Goal: Information Seeking & Learning: Check status

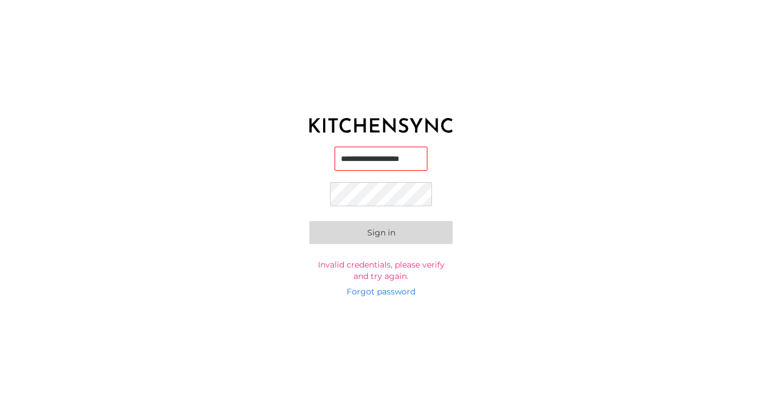
click at [394, 235] on button "Sign in" at bounding box center [380, 232] width 143 height 23
click at [401, 231] on button "Sign in" at bounding box center [380, 232] width 143 height 23
click at [503, 164] on div "**********" at bounding box center [381, 214] width 762 height 143
click at [394, 238] on button "Sign in" at bounding box center [380, 232] width 143 height 23
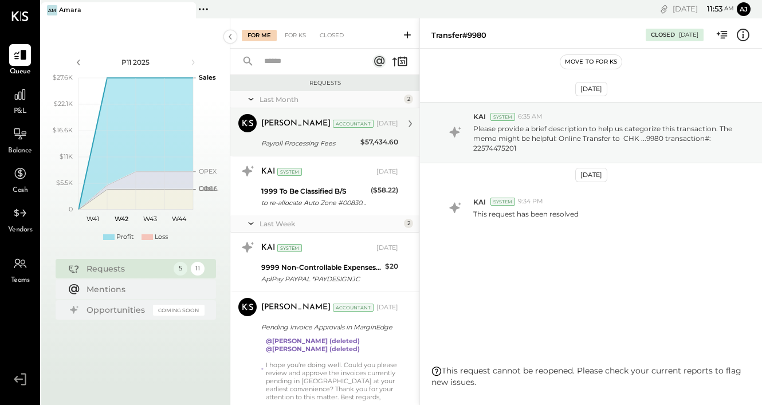
click at [331, 148] on div "Payroll Processing Fees" at bounding box center [309, 143] width 96 height 11
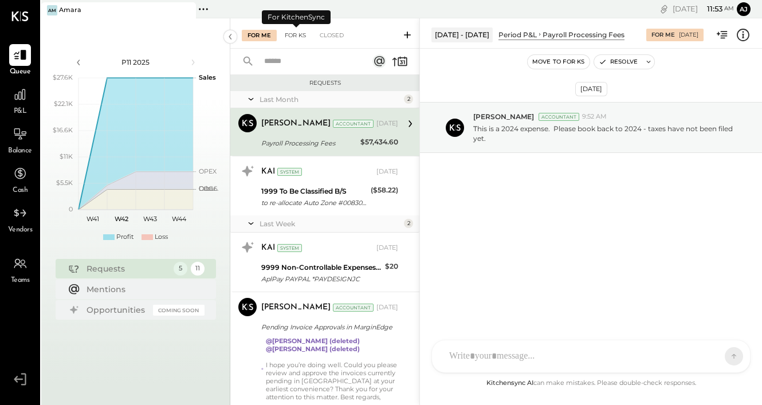
click at [295, 36] on div "For KS" at bounding box center [295, 35] width 33 height 11
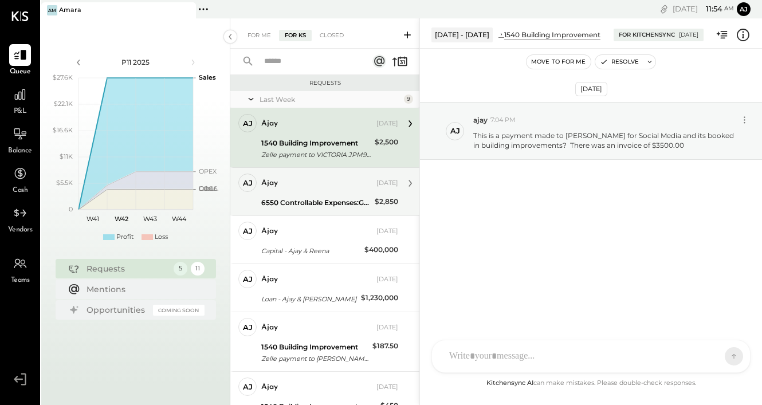
click at [318, 197] on div "6550 Controllable Expenses:General & Administrative Expenses:Dues and Subscript…" at bounding box center [316, 202] width 110 height 11
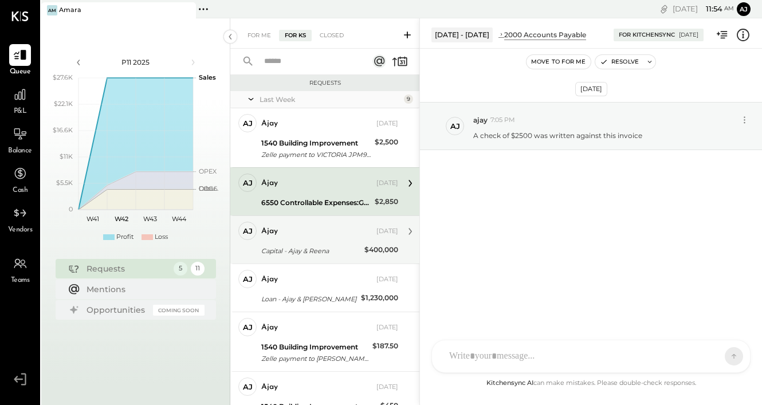
click at [320, 245] on div "Capital - Ajay & Reena" at bounding box center [311, 250] width 100 height 11
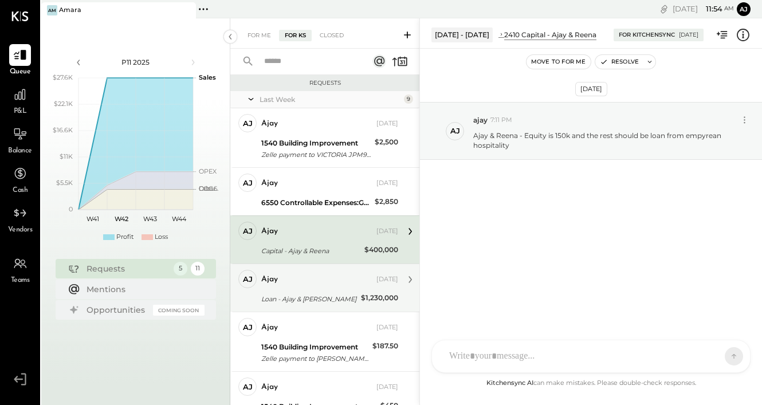
click at [321, 299] on div "Loan - Ajay & [PERSON_NAME]" at bounding box center [309, 298] width 96 height 11
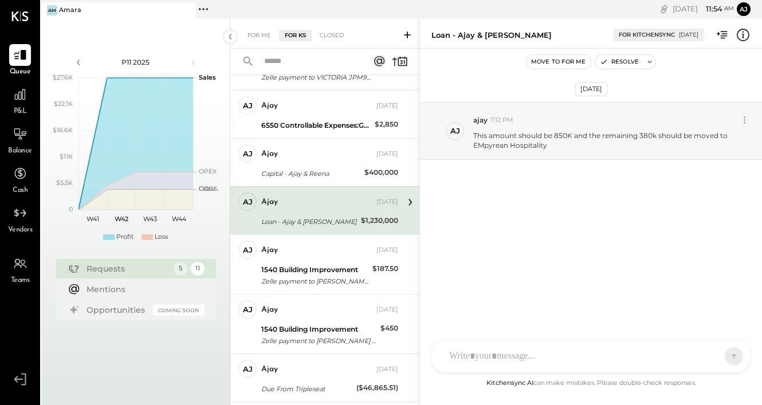
scroll to position [80, 0]
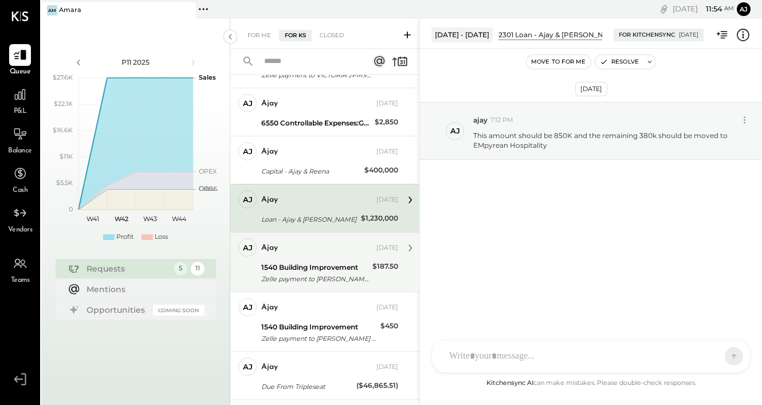
click at [320, 273] on div "Zelle payment to [PERSON_NAME] XXXXXXX1081" at bounding box center [315, 278] width 108 height 11
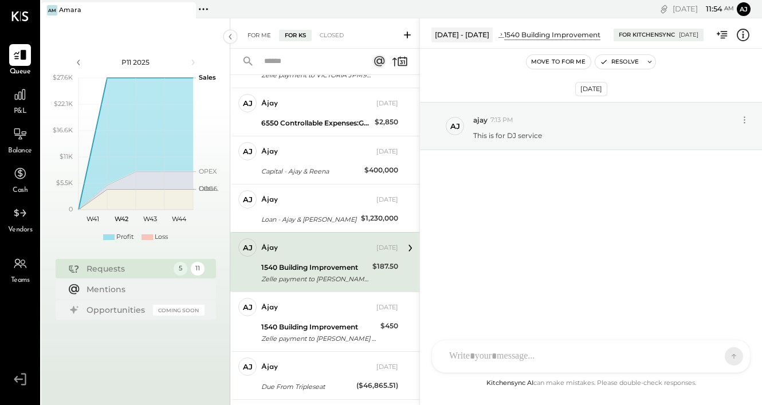
click at [261, 33] on div "For Me" at bounding box center [259, 35] width 35 height 11
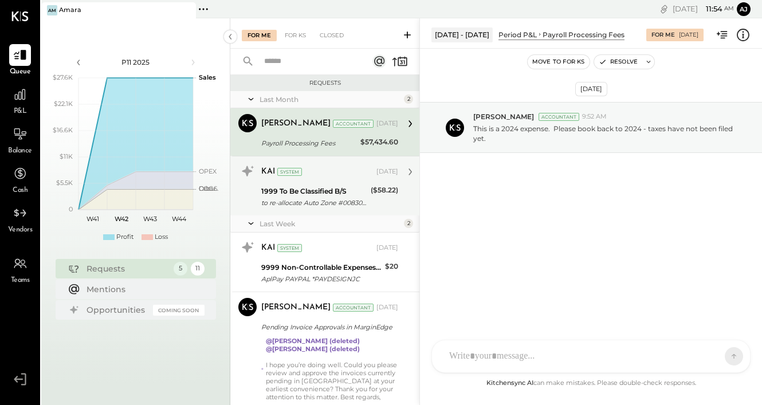
click at [308, 199] on div "to re-allocate Auto Zone #008301 receipt payment to TBC account for client's in…" at bounding box center [314, 202] width 106 height 11
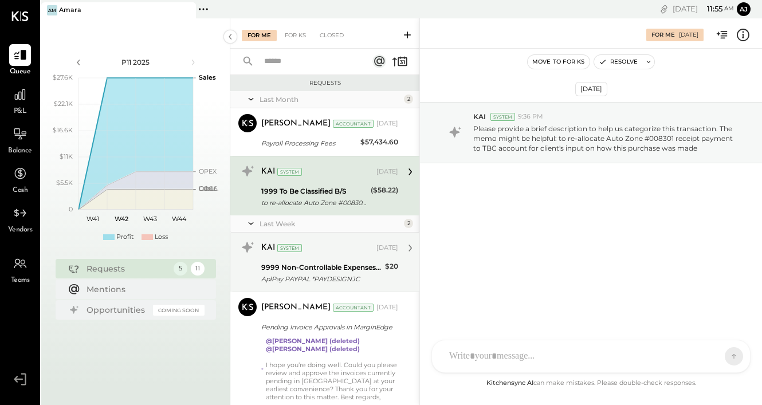
click at [327, 275] on div "AplPay PAYPAL *PAYDESIGNJC" at bounding box center [321, 278] width 120 height 11
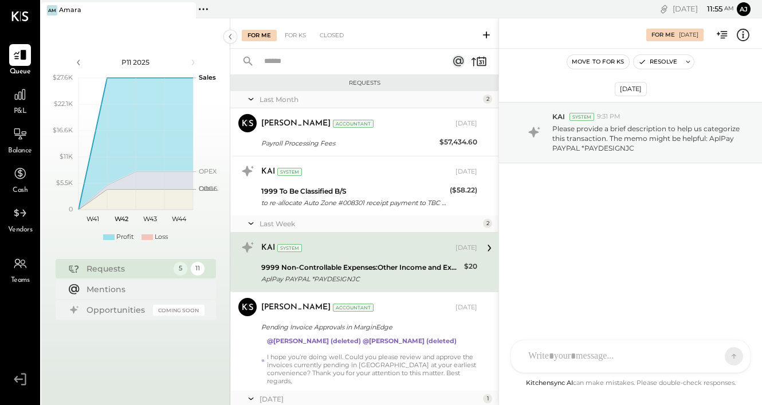
drag, startPoint x: 419, startPoint y: 266, endPoint x: 498, endPoint y: 266, distance: 78.5
click at [498, 266] on div "For Me For KS Closed Requests Last Month 2 [PERSON_NAME] Accountant [PERSON_NAM…" at bounding box center [496, 211] width 532 height 387
click at [441, 269] on div "9999 Non-Controllable Expenses:Other Income and Expenses:To Be Classified P&L" at bounding box center [360, 267] width 199 height 11
click at [482, 248] on icon at bounding box center [488, 248] width 15 height 15
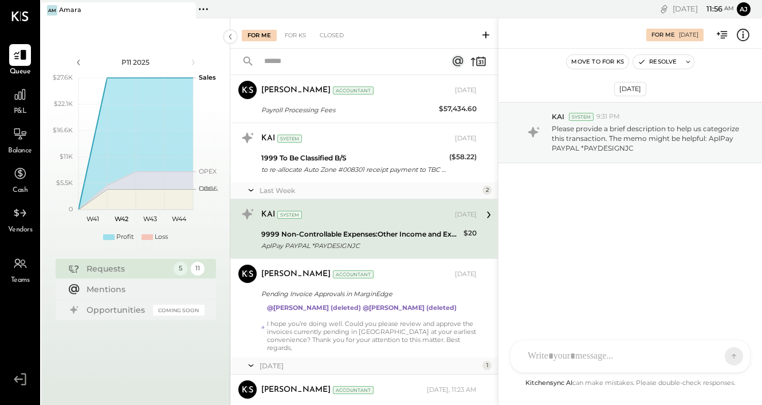
scroll to position [52, 0]
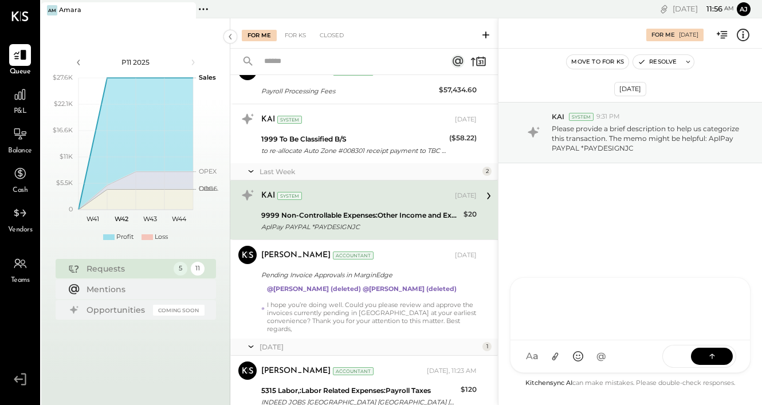
click at [539, 356] on div "R reena RS [PERSON_NAME] TM [PERSON_NAME] ID [PERSON_NAME] Del [PERSON_NAME] J …" at bounding box center [630, 325] width 241 height 96
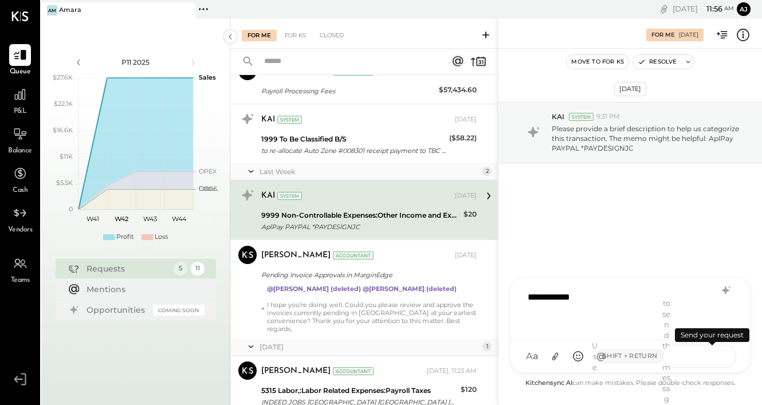
click at [717, 361] on icon at bounding box center [712, 355] width 11 height 11
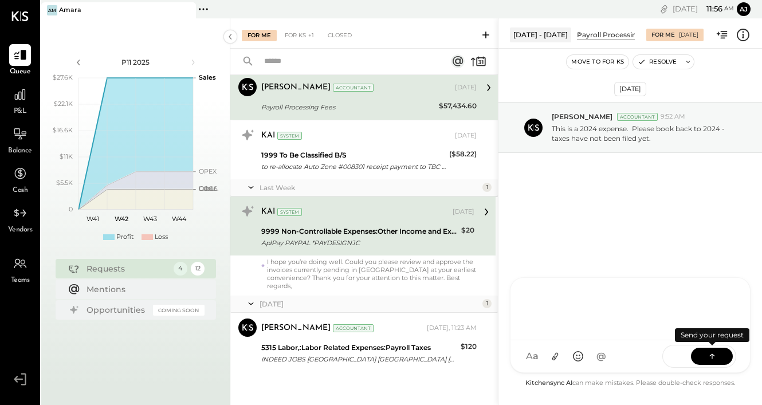
scroll to position [36, 0]
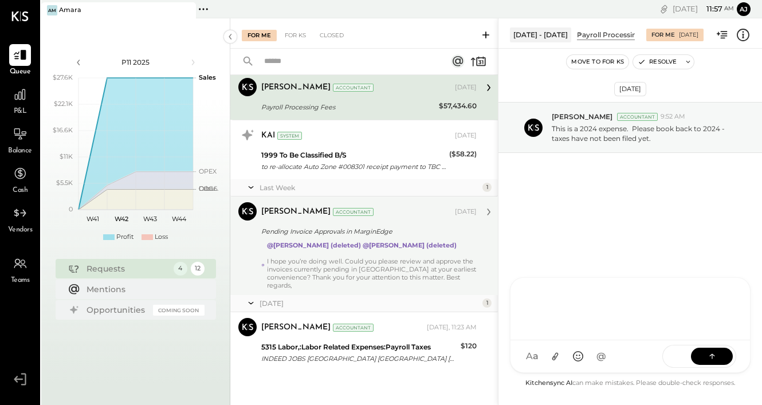
click at [380, 262] on div "I hope you’re doing well. Could you please review and approve the invoices curr…" at bounding box center [372, 273] width 210 height 32
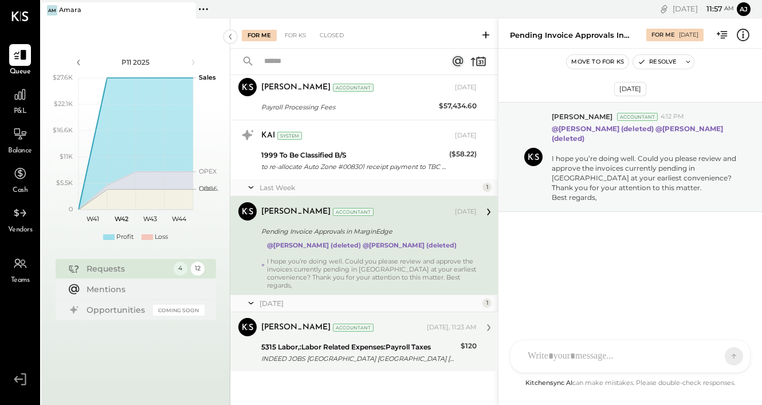
click at [364, 359] on div "INDEED JOBS [GEOGRAPHIC_DATA] [GEOGRAPHIC_DATA] [PERSON_NAME]-21006-######cuRFv…" at bounding box center [359, 358] width 196 height 11
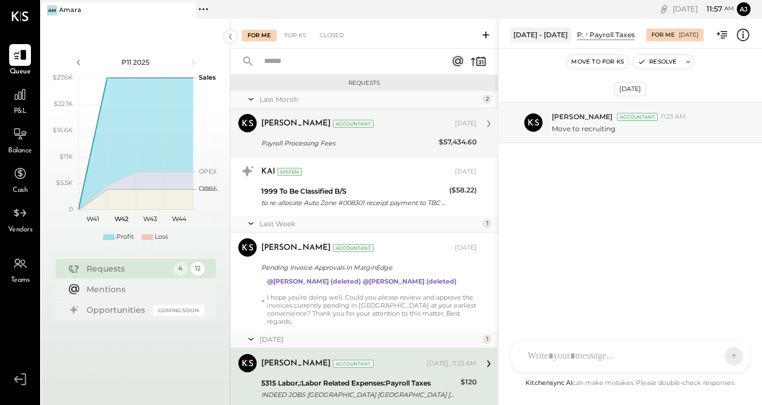
click at [356, 141] on div "Payroll Processing Fees" at bounding box center [348, 143] width 174 height 11
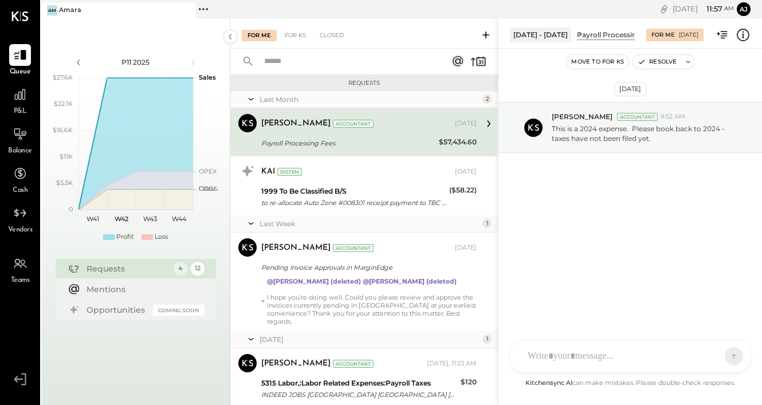
click at [563, 357] on div "R reena RS [PERSON_NAME] TM [PERSON_NAME] ID [PERSON_NAME] Del [PERSON_NAME] J …" at bounding box center [630, 356] width 241 height 33
click at [713, 355] on icon at bounding box center [712, 355] width 11 height 11
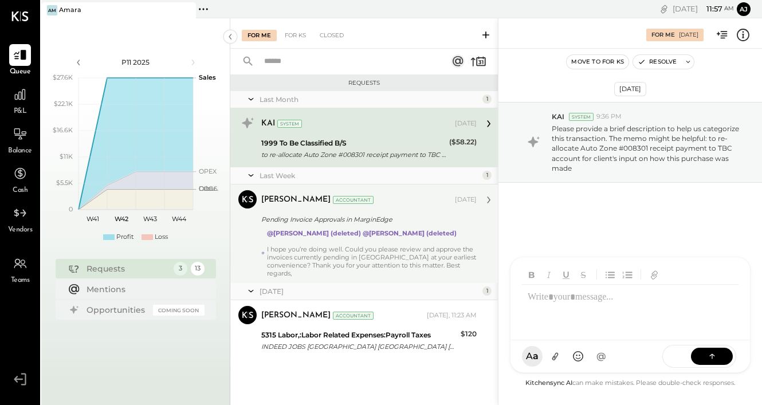
click at [418, 239] on div at bounding box center [372, 241] width 210 height 8
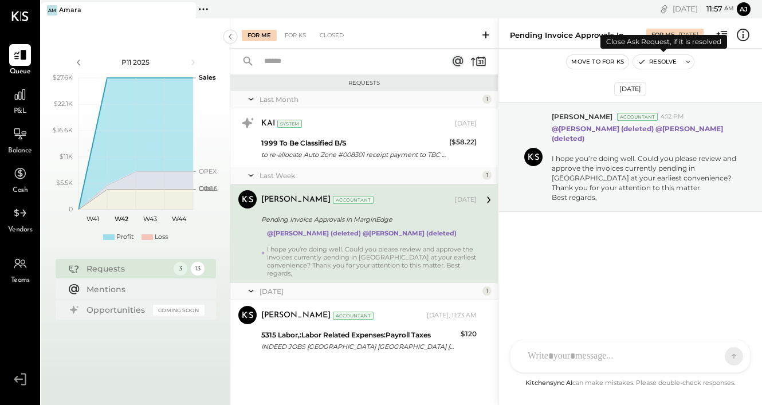
click at [658, 64] on button "Resolve" at bounding box center [657, 62] width 48 height 14
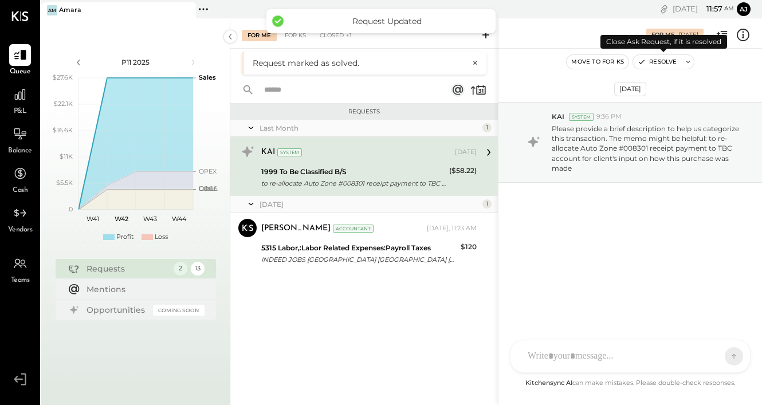
click at [656, 62] on button "Resolve" at bounding box center [657, 62] width 48 height 14
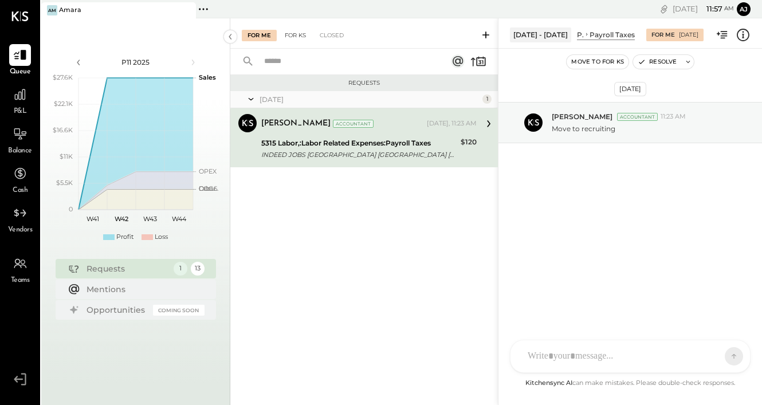
click at [291, 38] on div "For KS" at bounding box center [295, 35] width 33 height 11
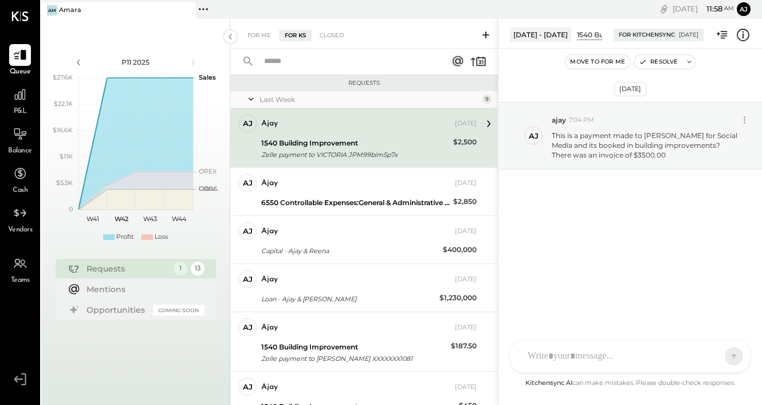
click at [331, 152] on div "Zelle payment to VICTORIA JPM99bim5p7x" at bounding box center [355, 154] width 189 height 11
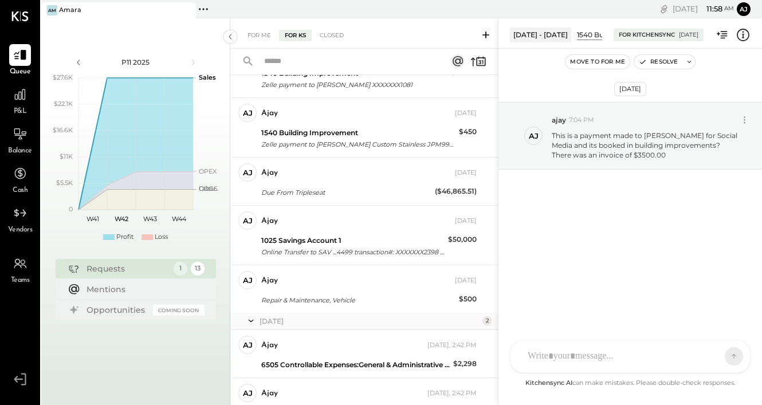
scroll to position [277, 0]
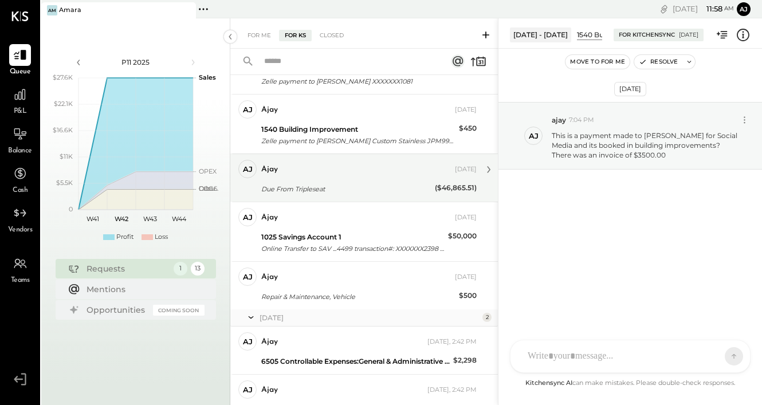
click at [329, 191] on div "Due From Tripleseat" at bounding box center [346, 188] width 170 height 11
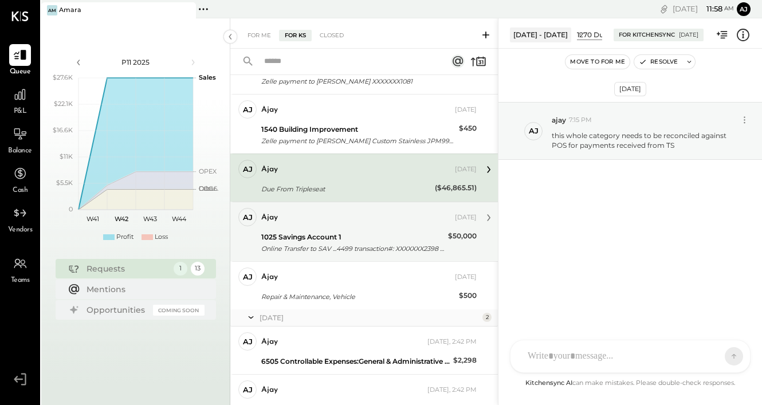
click at [323, 249] on div "Online Transfer to SAV ...4499 transaction#: XXXXXXX2398 09/11" at bounding box center [352, 248] width 183 height 11
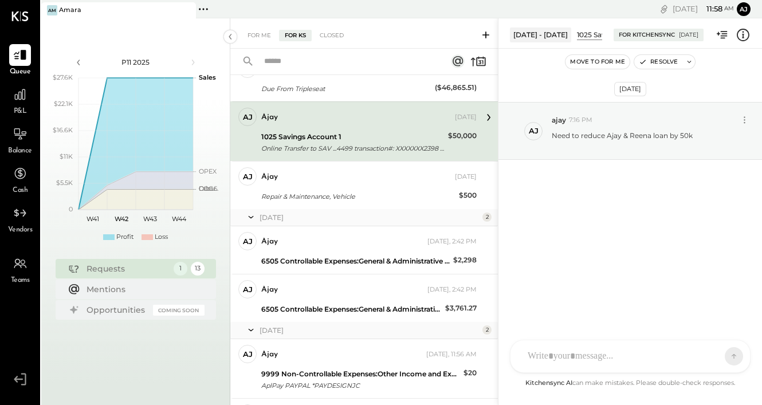
scroll to position [453, 0]
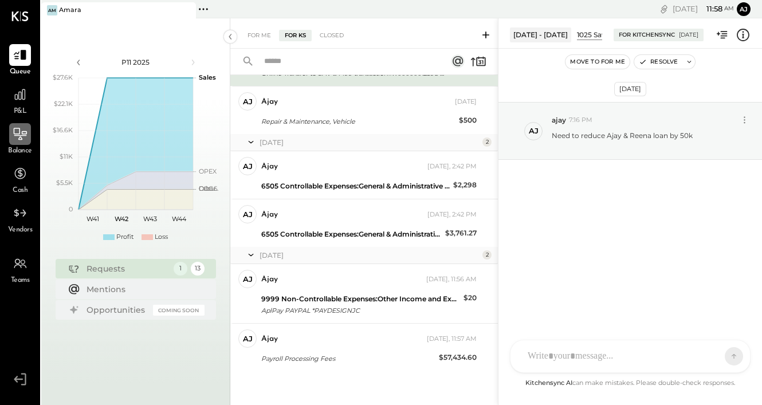
click at [19, 142] on icon at bounding box center [20, 134] width 15 height 15
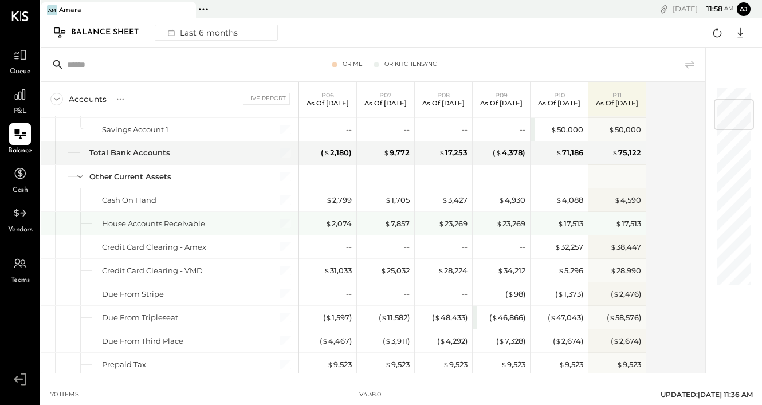
scroll to position [117, 0]
